Goal: Transaction & Acquisition: Register for event/course

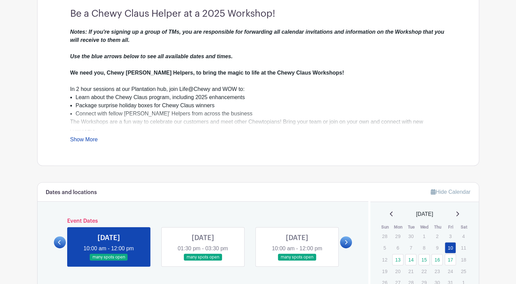
scroll to position [200, 0]
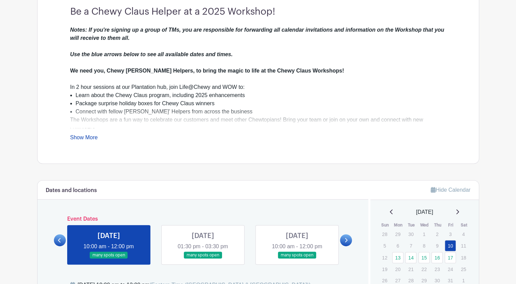
click at [84, 133] on div "Notes: If you're signing up a group of TMs, you are responsible for forwarding …" at bounding box center [258, 84] width 376 height 116
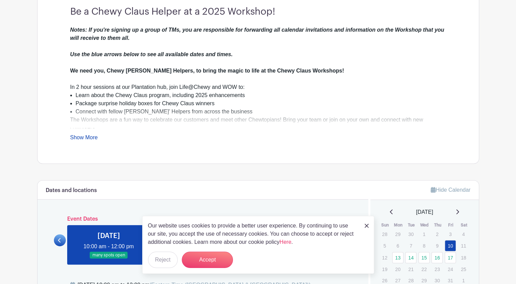
click at [89, 142] on link "Show More" at bounding box center [84, 139] width 28 height 9
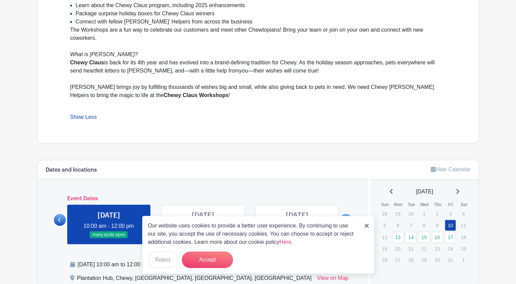
scroll to position [290, 0]
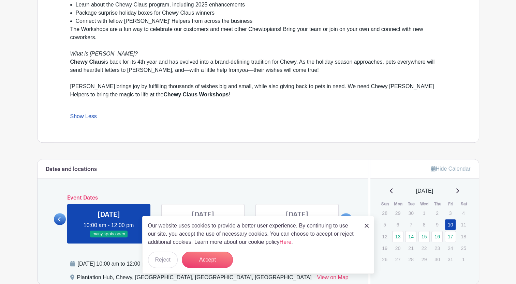
click at [366, 228] on img at bounding box center [366, 226] width 4 height 4
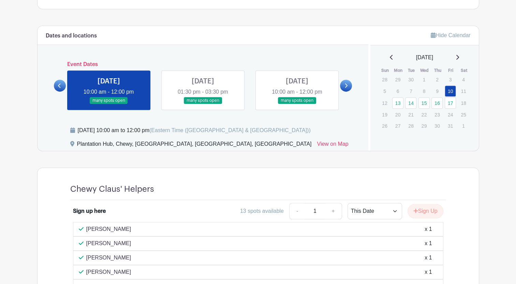
scroll to position [424, 0]
click at [60, 81] on link at bounding box center [60, 86] width 12 height 12
click at [348, 85] on link at bounding box center [346, 86] width 12 height 12
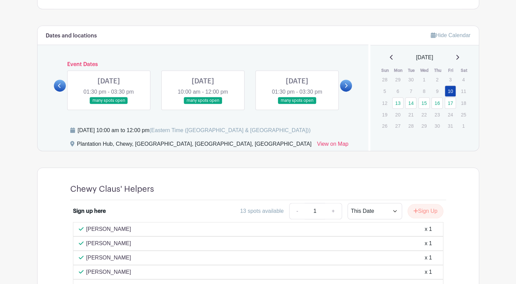
click at [346, 84] on icon at bounding box center [345, 85] width 3 height 5
click at [59, 83] on icon at bounding box center [59, 85] width 3 height 5
click at [109, 104] on link at bounding box center [109, 104] width 0 height 0
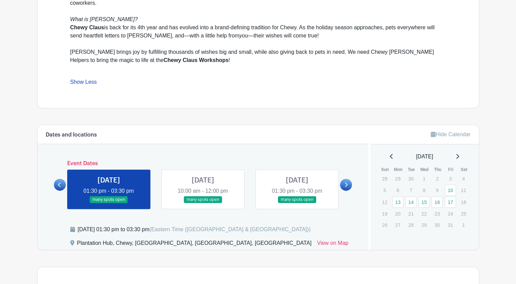
scroll to position [325, 0]
click at [352, 182] on div "Dates and locations Event Dates [DATE] 10:00 am - 12:00 pm many spots open [DAT…" at bounding box center [203, 187] width 331 height 125
click at [348, 184] on link at bounding box center [346, 185] width 12 height 12
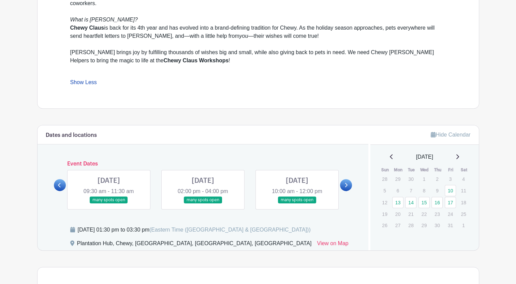
click at [348, 184] on link at bounding box center [346, 185] width 12 height 12
click at [297, 204] on link at bounding box center [297, 204] width 0 height 0
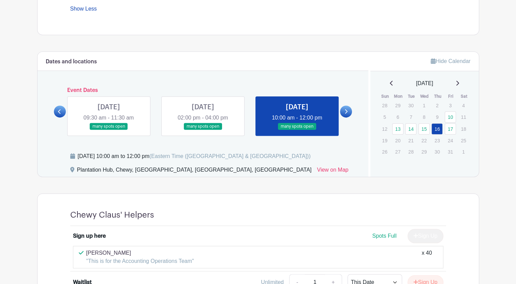
scroll to position [399, 0]
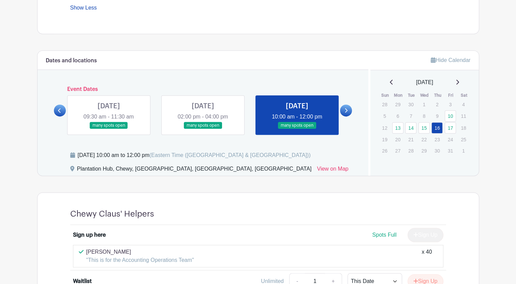
click at [203, 129] on link at bounding box center [203, 129] width 0 height 0
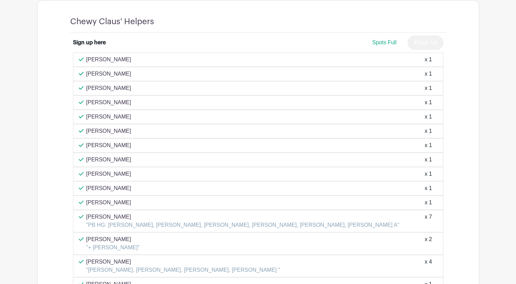
click at [156, 127] on div "[PERSON_NAME] x 1" at bounding box center [258, 131] width 359 height 8
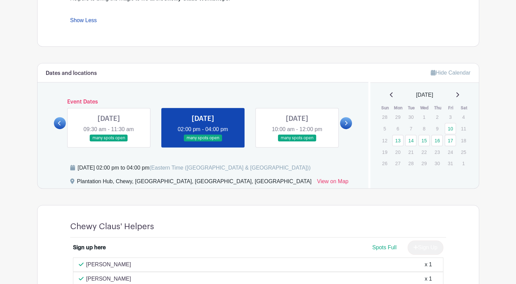
scroll to position [369, 0]
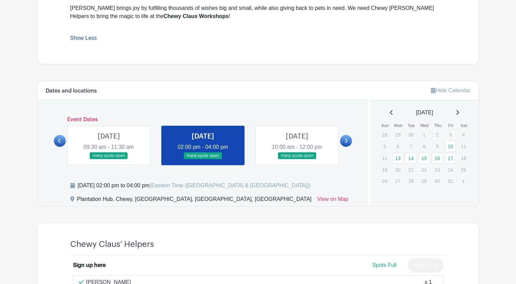
click at [109, 160] on link at bounding box center [109, 160] width 0 height 0
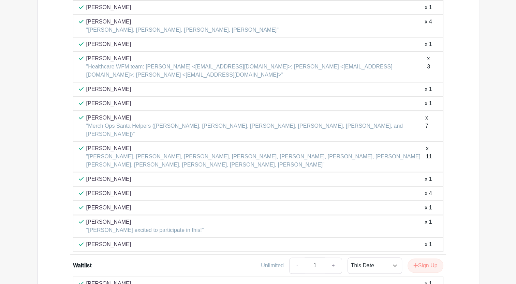
scroll to position [687, 0]
drag, startPoint x: 155, startPoint y: 113, endPoint x: 170, endPoint y: 65, distance: 49.5
click at [170, 65] on div "[PERSON_NAME] x 1 [PERSON_NAME] x 1 [PERSON_NAME] x 1 [PERSON_NAME] x 1" at bounding box center [258, 105] width 370 height 295
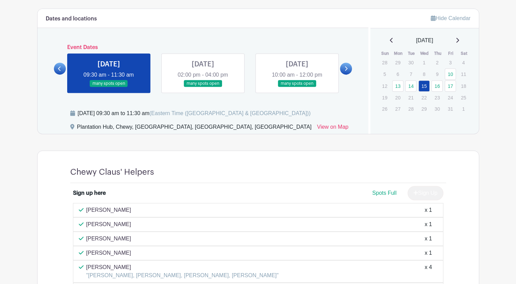
scroll to position [417, 0]
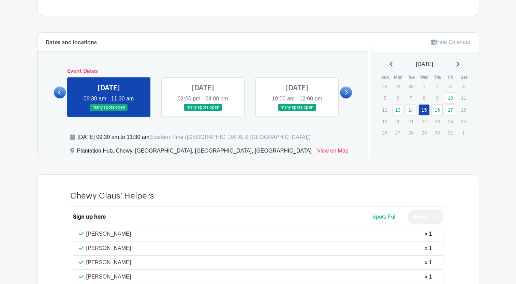
click at [61, 95] on link at bounding box center [60, 93] width 12 height 12
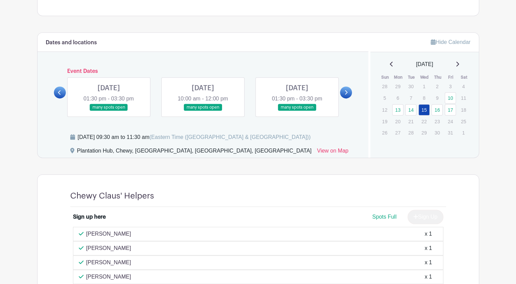
click at [349, 92] on link at bounding box center [346, 93] width 12 height 12
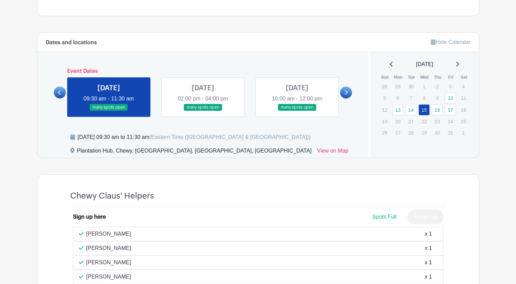
click at [351, 91] on link at bounding box center [346, 93] width 12 height 12
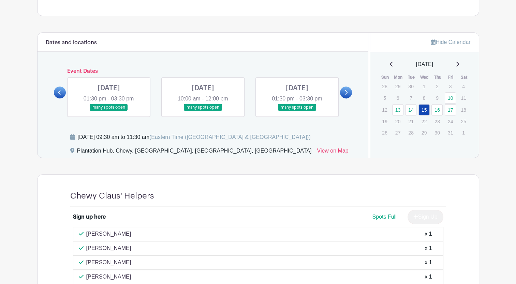
click at [109, 111] on link at bounding box center [109, 111] width 0 height 0
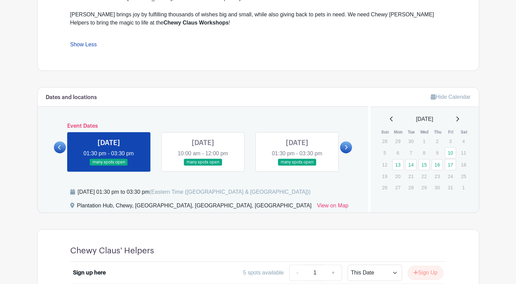
scroll to position [358, 0]
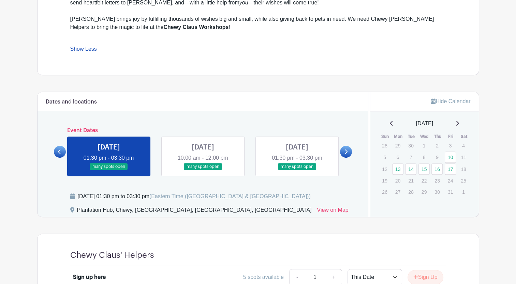
click at [57, 151] on link at bounding box center [60, 152] width 12 height 12
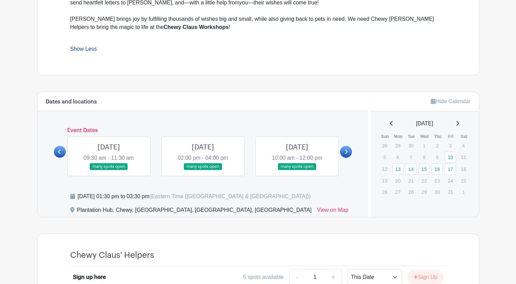
click at [345, 152] on icon at bounding box center [345, 151] width 3 height 5
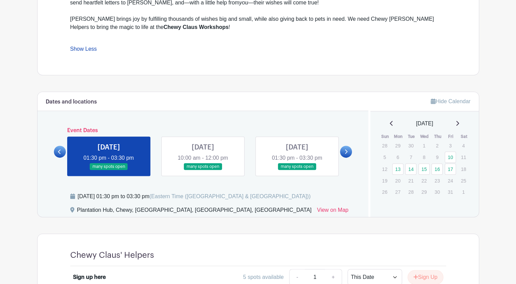
click at [345, 152] on icon at bounding box center [345, 151] width 3 height 5
click at [59, 152] on icon at bounding box center [59, 151] width 3 height 5
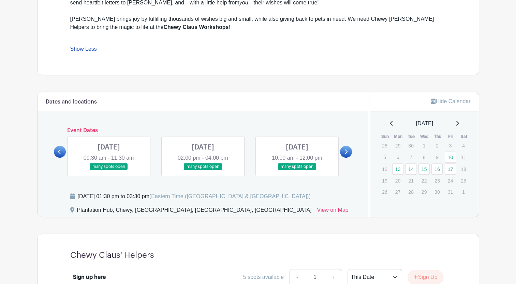
click at [59, 152] on icon at bounding box center [59, 151] width 3 height 5
click at [109, 170] on link at bounding box center [109, 170] width 0 height 0
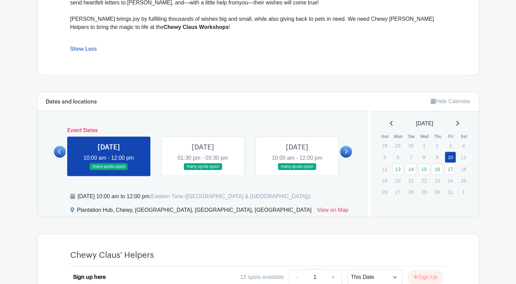
click at [109, 170] on link at bounding box center [109, 170] width 0 height 0
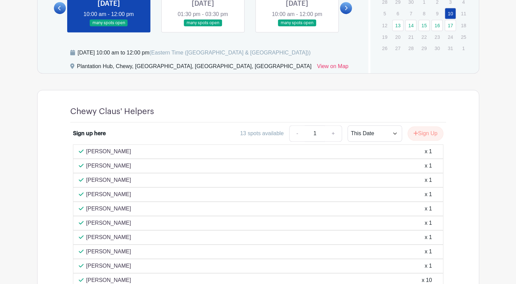
scroll to position [493, 0]
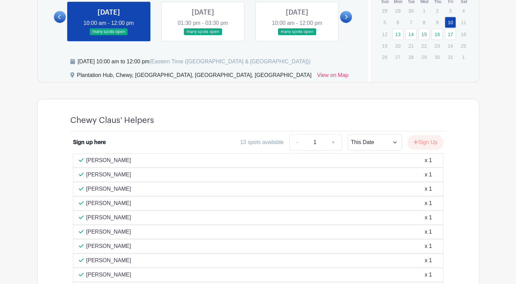
click at [203, 35] on link at bounding box center [203, 35] width 0 height 0
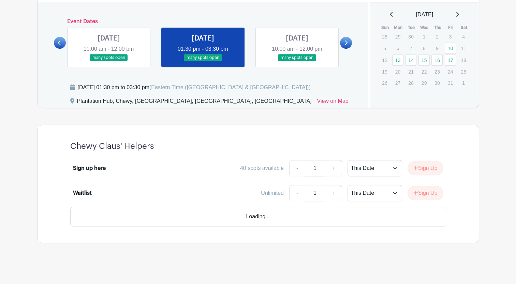
scroll to position [448, 0]
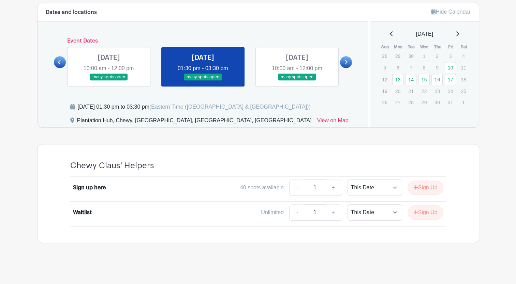
click at [109, 81] on link at bounding box center [109, 81] width 0 height 0
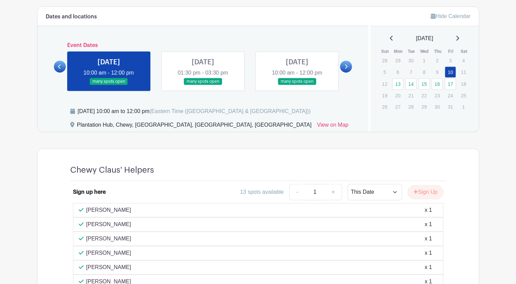
scroll to position [433, 0]
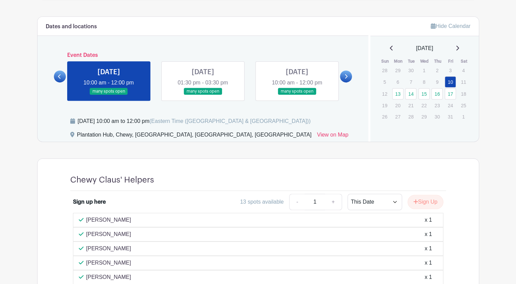
click at [60, 81] on link at bounding box center [60, 77] width 12 height 12
click at [297, 95] on link at bounding box center [297, 95] width 0 height 0
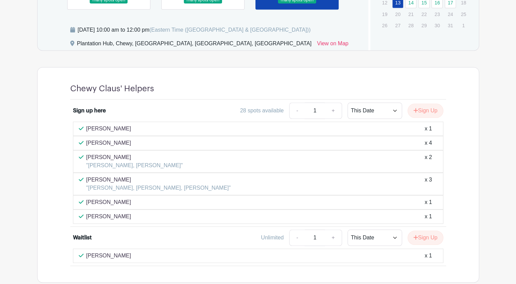
scroll to position [524, 0]
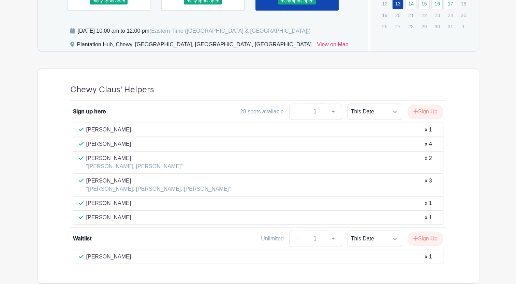
drag, startPoint x: 224, startPoint y: 174, endPoint x: 55, endPoint y: 177, distance: 169.8
click at [55, 177] on div "Sign up here 28 spots available - 1 + This Date Select Dates Select Dates Sign …" at bounding box center [258, 184] width 408 height 166
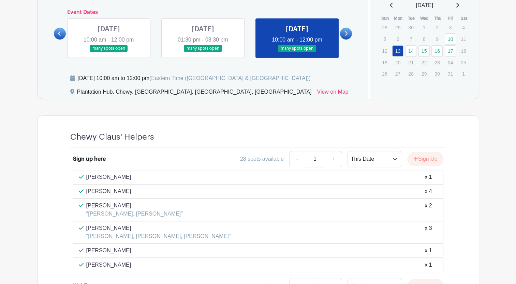
scroll to position [473, 0]
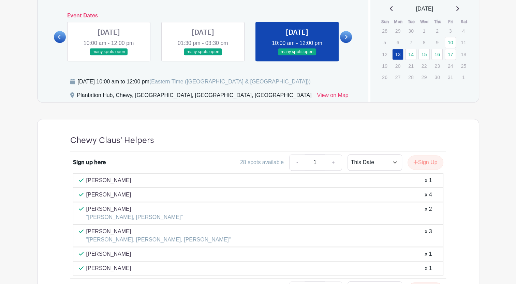
click at [345, 42] on link at bounding box center [346, 37] width 12 height 12
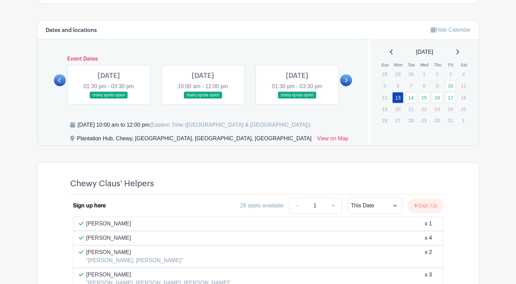
scroll to position [425, 0]
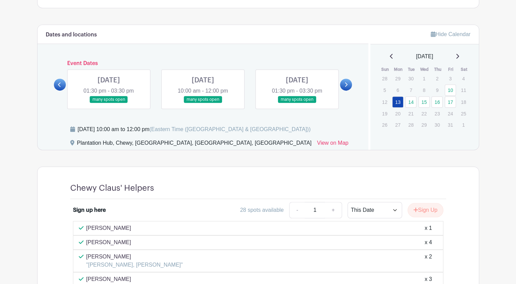
click at [109, 103] on link at bounding box center [109, 103] width 0 height 0
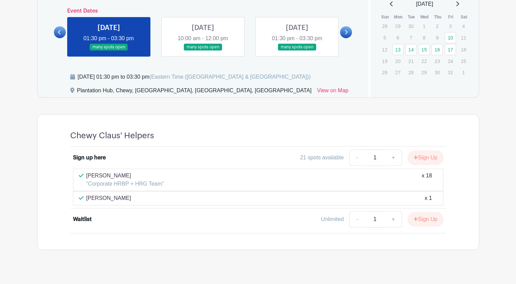
scroll to position [477, 0]
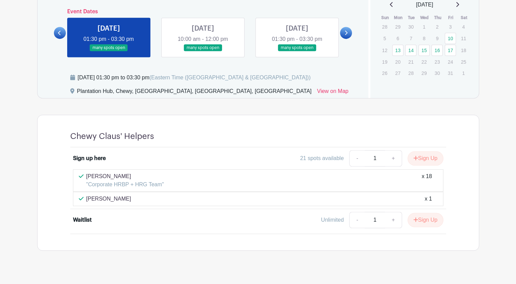
click at [343, 36] on link at bounding box center [346, 33] width 12 height 12
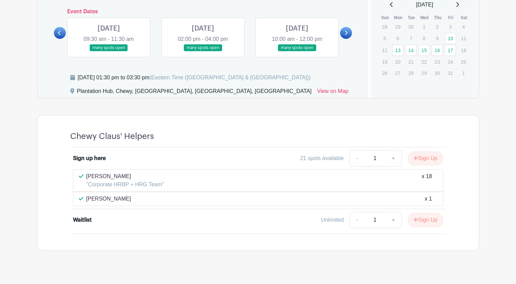
click at [109, 51] on link at bounding box center [109, 51] width 0 height 0
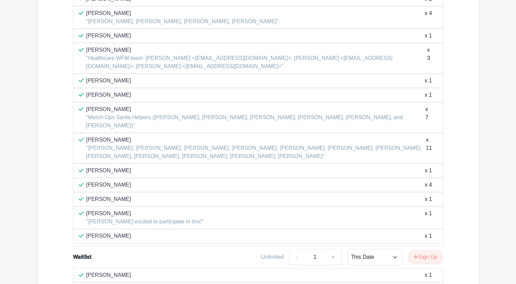
scroll to position [705, 0]
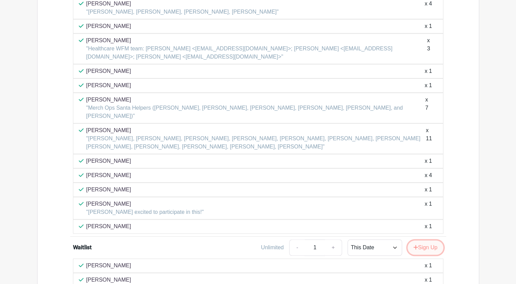
click at [418, 241] on button "Sign Up" at bounding box center [425, 248] width 36 height 14
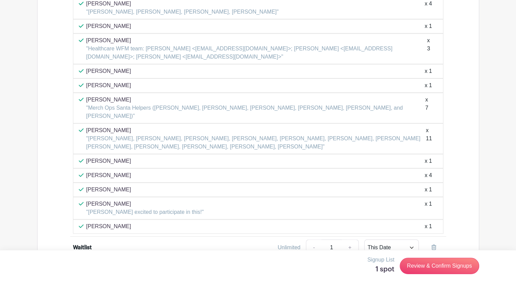
scroll to position [739, 0]
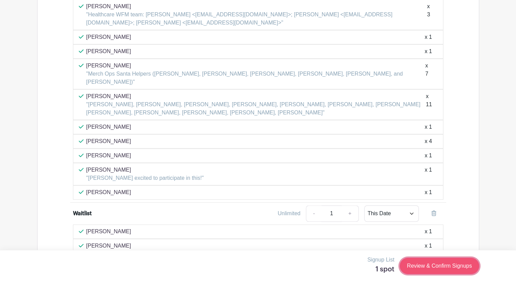
click at [443, 269] on link "Review & Confirm Signups" at bounding box center [439, 266] width 79 height 16
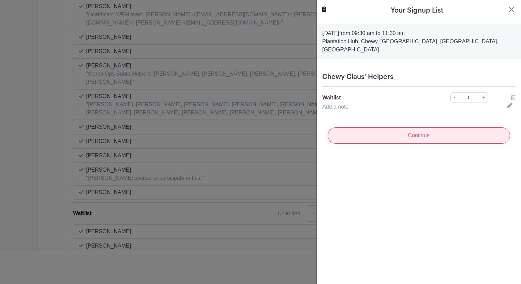
click at [423, 134] on input "Continue" at bounding box center [419, 136] width 182 height 16
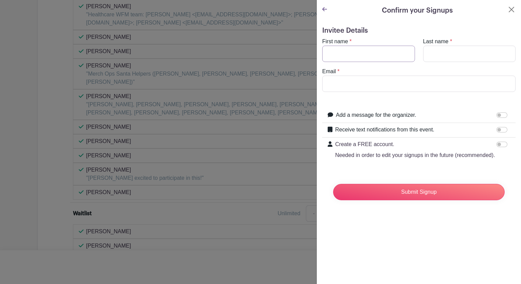
click at [371, 57] on input "First name" at bounding box center [368, 54] width 93 height 16
type input "[PERSON_NAME]"
type input "Roche"
type input "k"
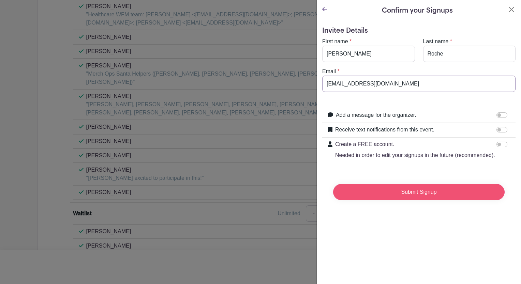
type input "[EMAIL_ADDRESS][DOMAIN_NAME]"
click at [422, 200] on input "Submit Signup" at bounding box center [419, 192] width 172 height 16
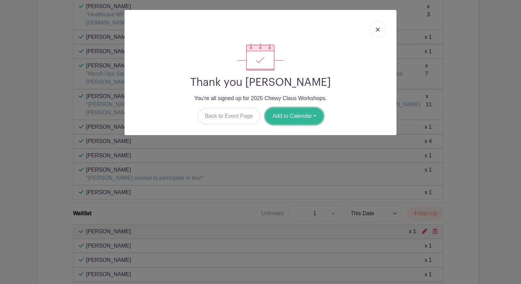
click at [289, 122] on button "Add to Calendar" at bounding box center [294, 116] width 58 height 16
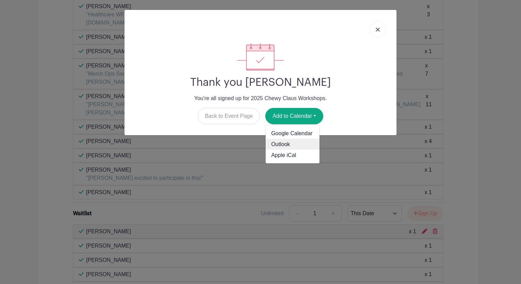
click at [296, 147] on link "Outlook" at bounding box center [293, 144] width 54 height 11
click at [290, 159] on div "Thank you [PERSON_NAME] You're all signed up for [STREET_ADDRESS] Workshops. Ba…" at bounding box center [260, 142] width 521 height 284
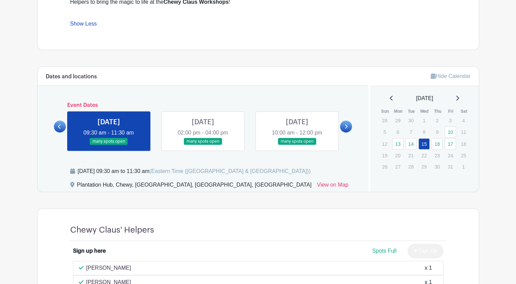
scroll to position [383, 0]
